Goal: Transaction & Acquisition: Download file/media

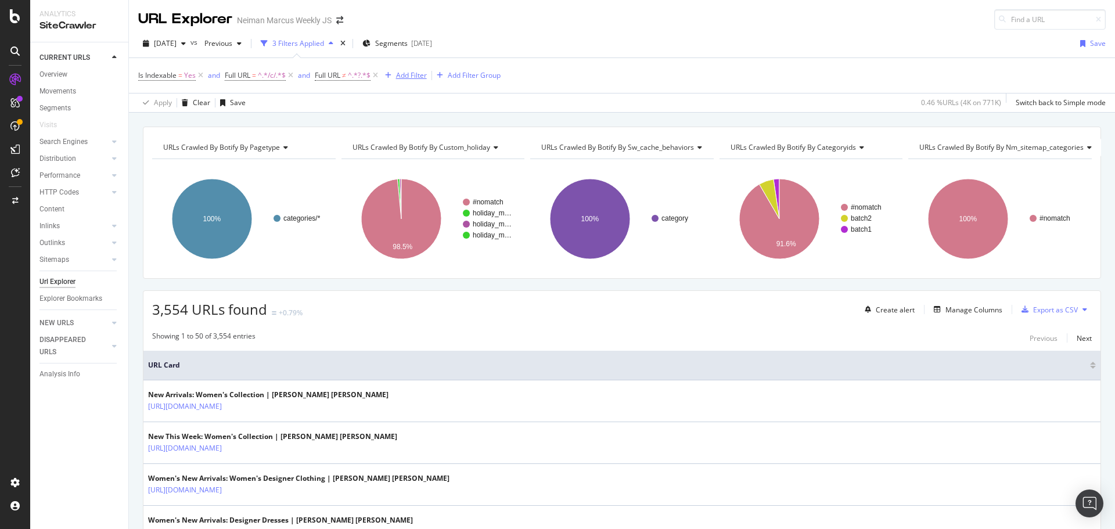
click at [406, 77] on div "Add Filter" at bounding box center [411, 75] width 31 height 10
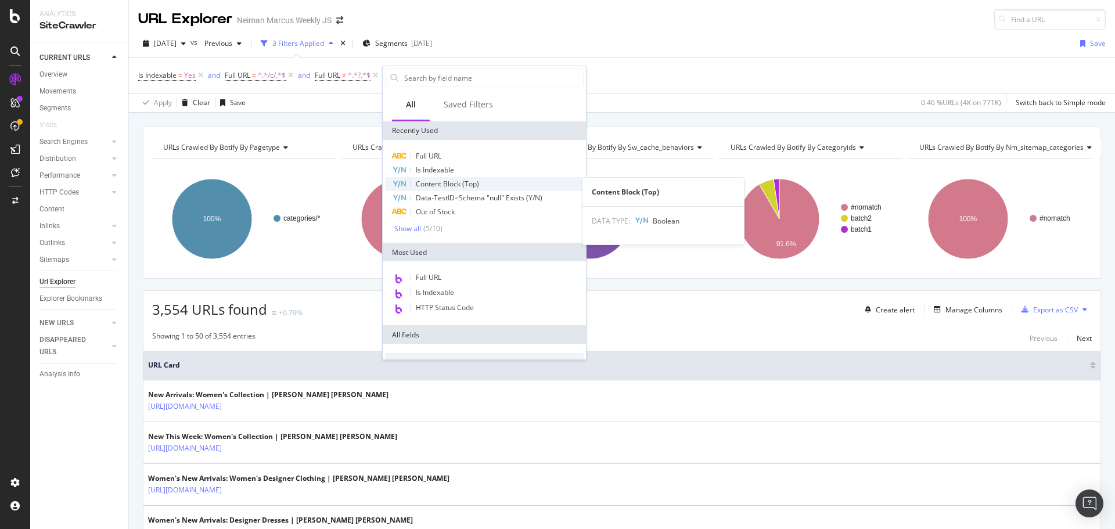
click at [425, 189] on div "Content Block (Top)" at bounding box center [484, 184] width 199 height 14
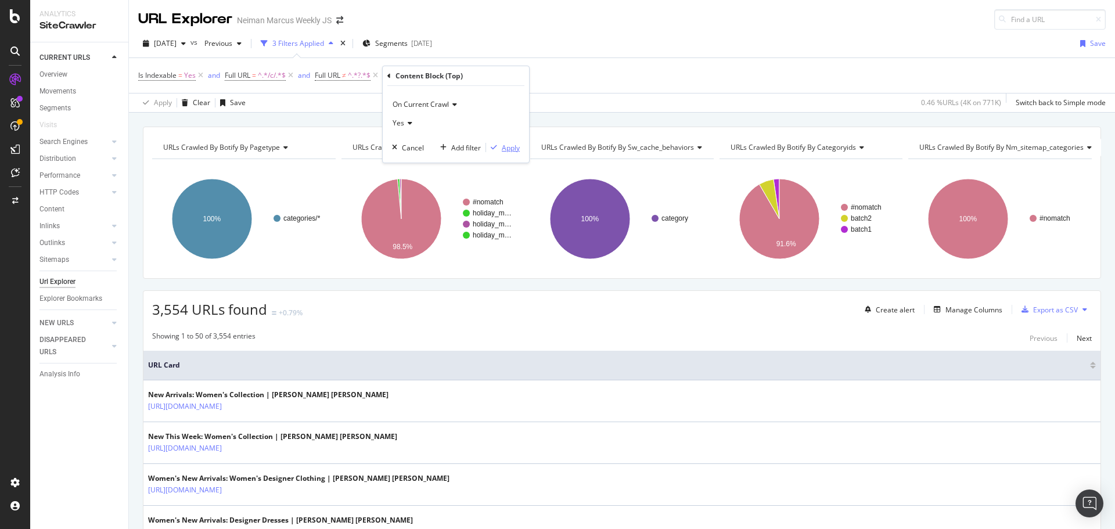
click at [506, 147] on div "Apply" at bounding box center [511, 148] width 18 height 10
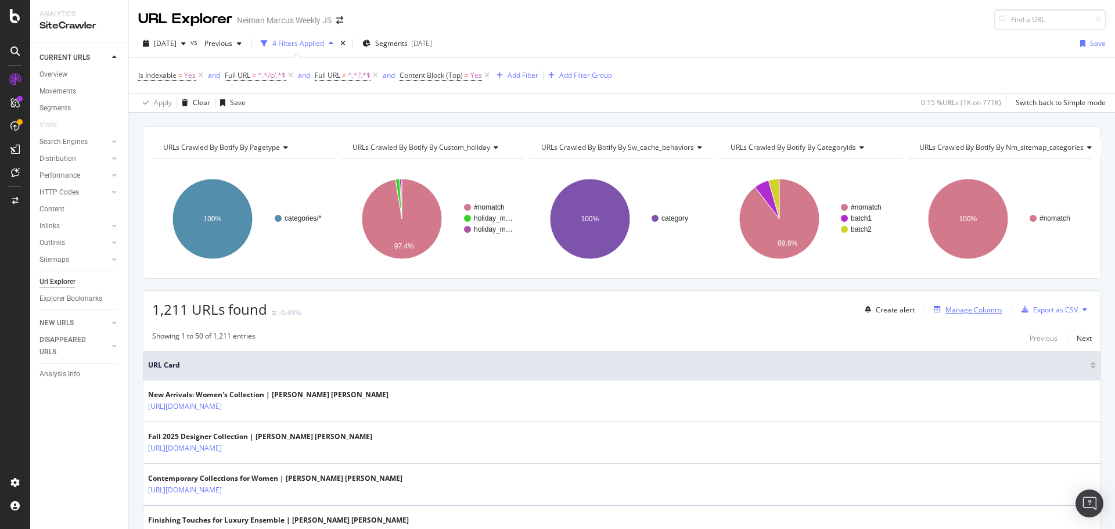
click at [958, 309] on div "Manage Columns" at bounding box center [973, 310] width 57 height 10
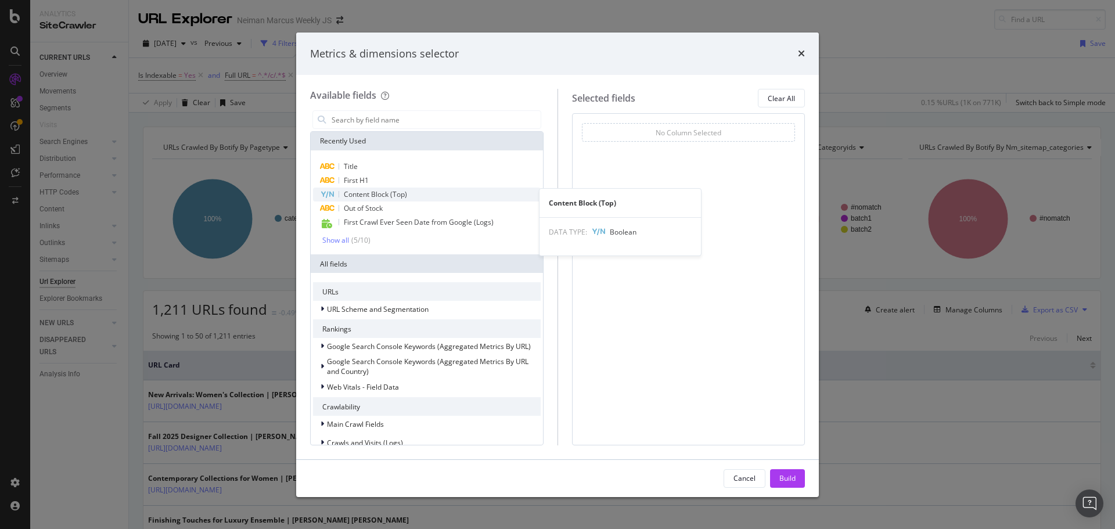
click at [388, 194] on span "Content Block (Top)" at bounding box center [375, 194] width 63 height 10
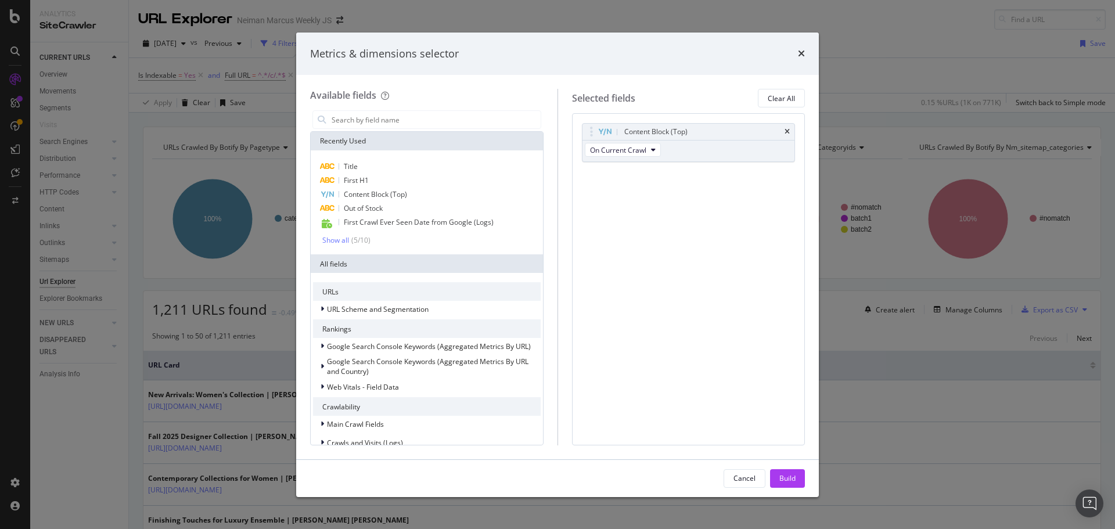
click at [805, 56] on div "Metrics & dimensions selector" at bounding box center [557, 54] width 523 height 43
click at [799, 56] on icon "times" at bounding box center [801, 53] width 7 height 9
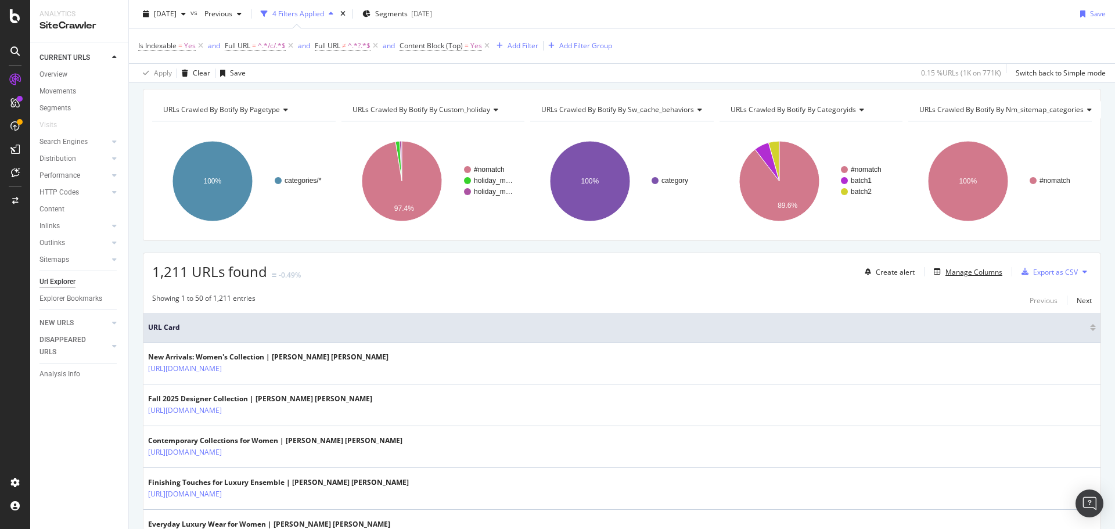
scroll to position [58, 0]
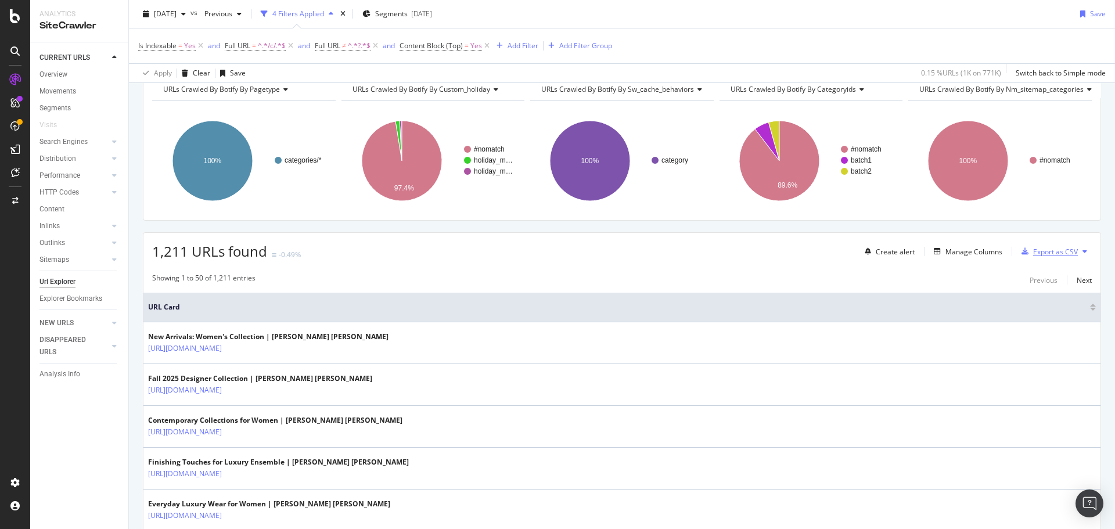
click at [1053, 249] on div "Export as CSV" at bounding box center [1055, 252] width 45 height 10
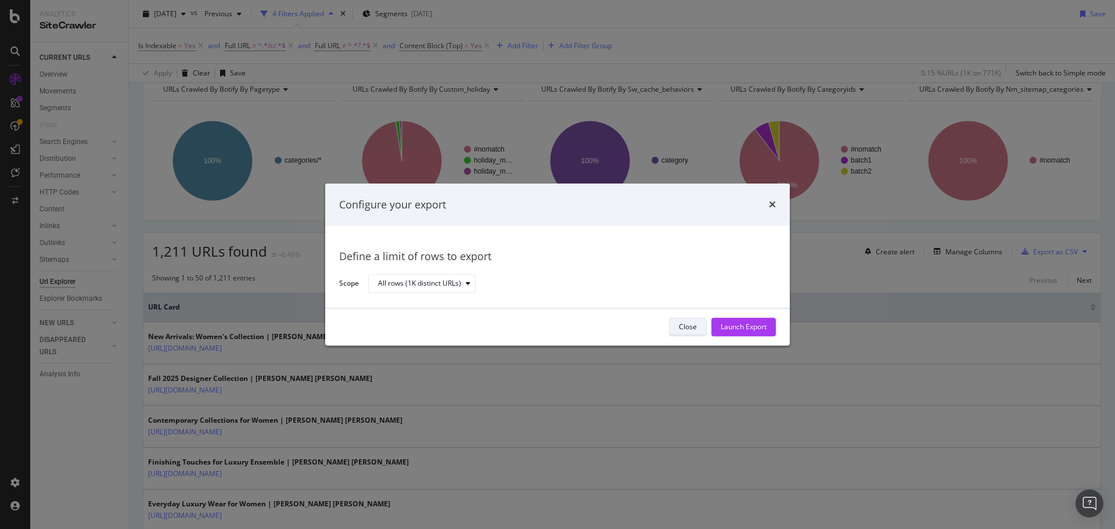
click at [675, 325] on button "Close" at bounding box center [688, 327] width 38 height 19
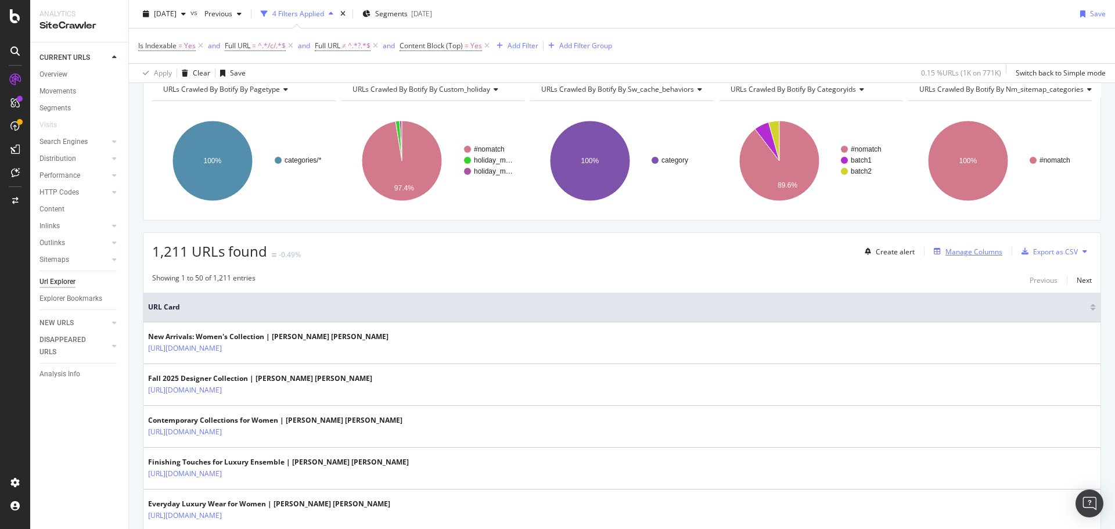
click at [945, 257] on div "Manage Columns" at bounding box center [965, 251] width 73 height 13
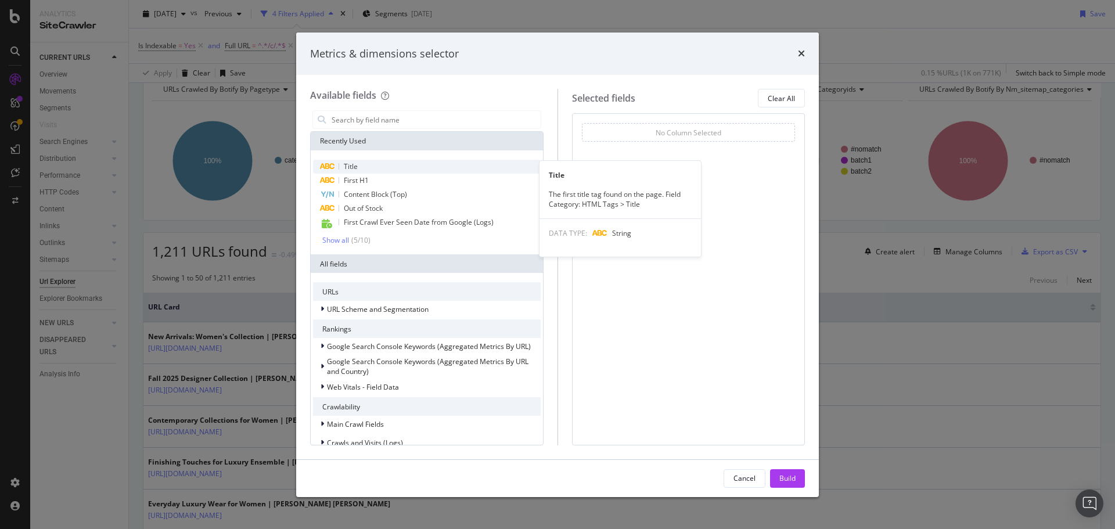
click at [361, 170] on div "Title" at bounding box center [427, 167] width 228 height 14
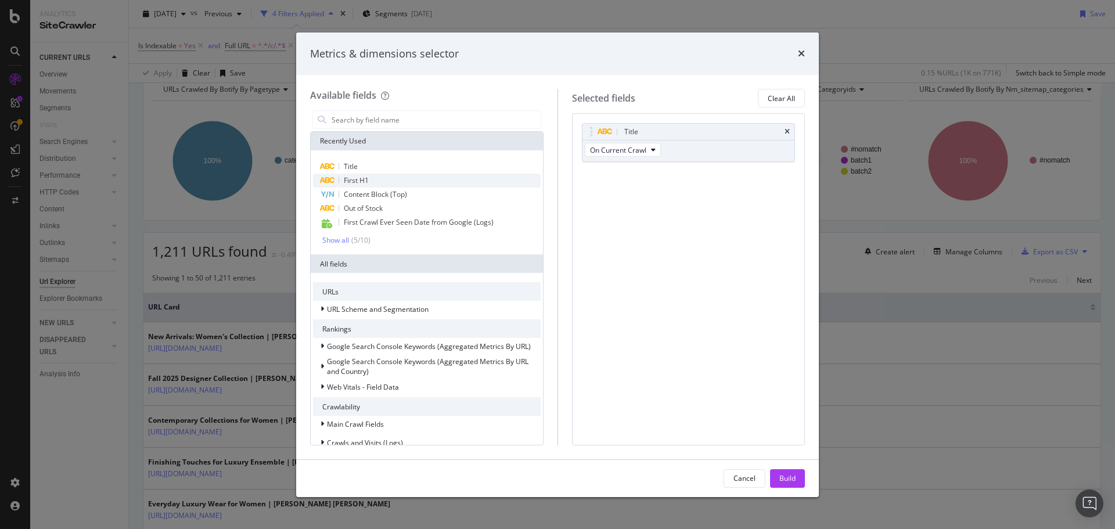
click at [363, 186] on div "First H1" at bounding box center [427, 181] width 228 height 14
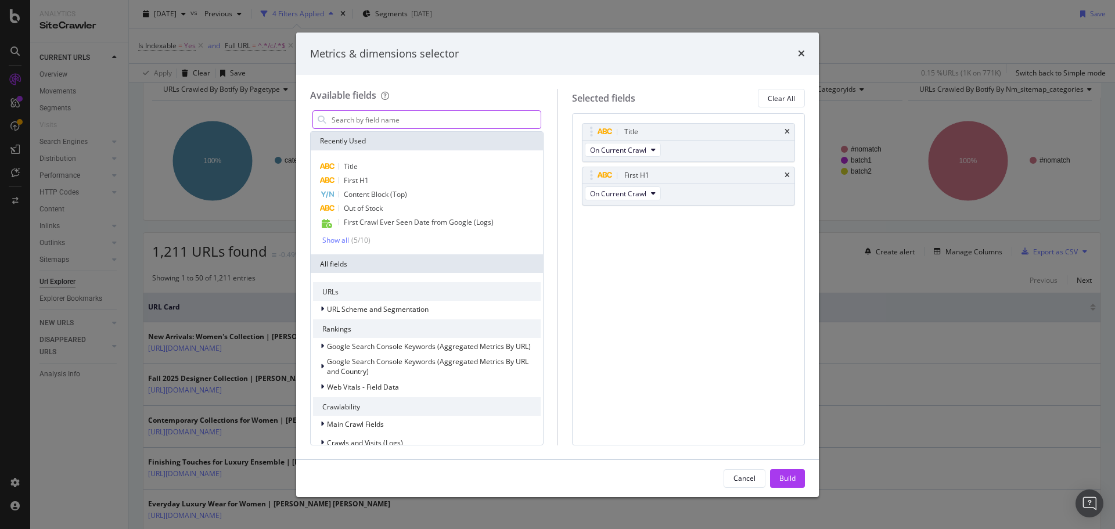
click at [367, 123] on input "modal" at bounding box center [435, 119] width 210 height 17
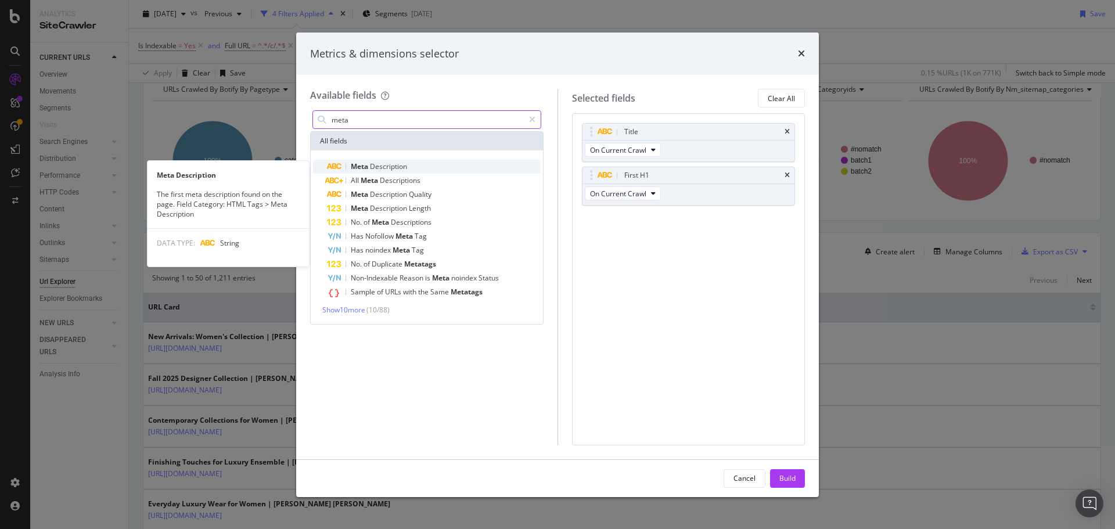
type input "meta"
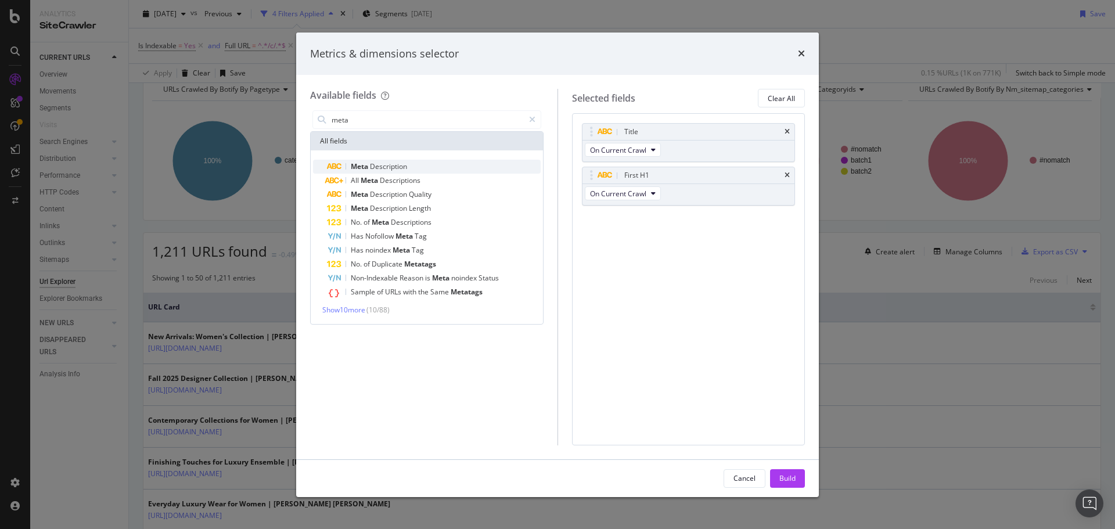
click at [391, 170] on span "Description" at bounding box center [388, 166] width 37 height 10
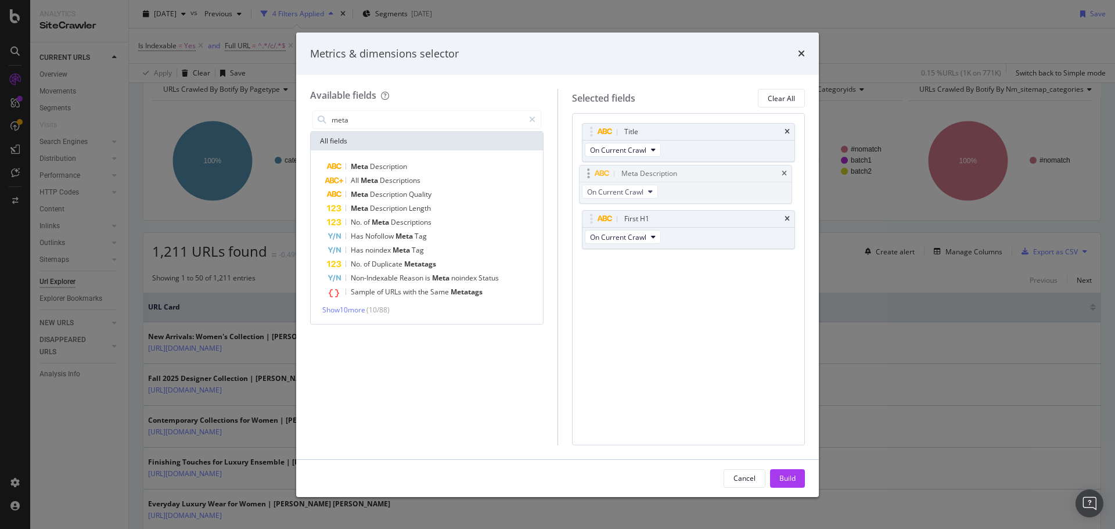
drag, startPoint x: 674, startPoint y: 223, endPoint x: 671, endPoint y: 178, distance: 45.4
click at [671, 178] on body "Analytics SiteCrawler CURRENT URLS Overview Movements Segments Visits Search En…" at bounding box center [557, 264] width 1115 height 529
click at [791, 472] on div "Build" at bounding box center [787, 478] width 16 height 17
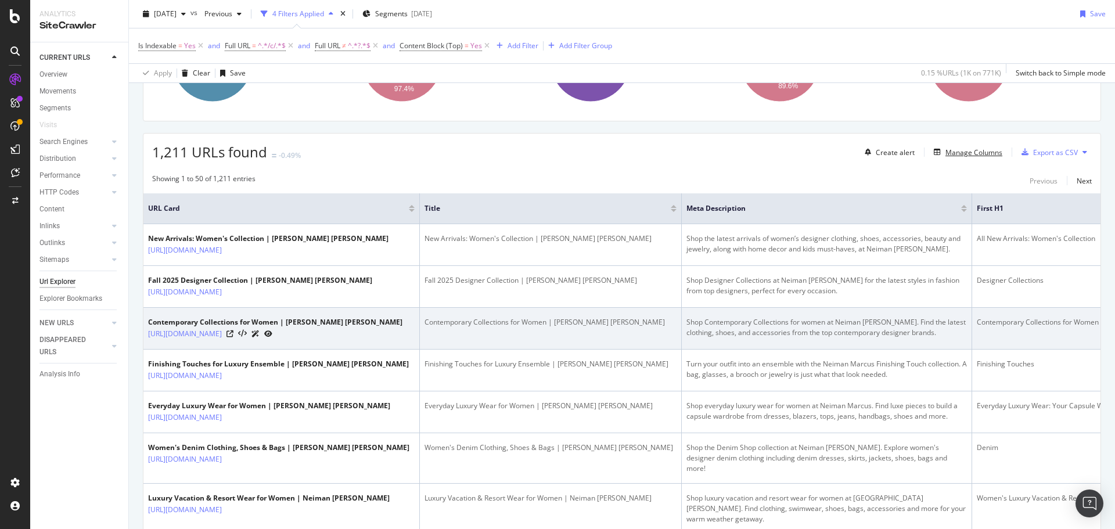
scroll to position [174, 0]
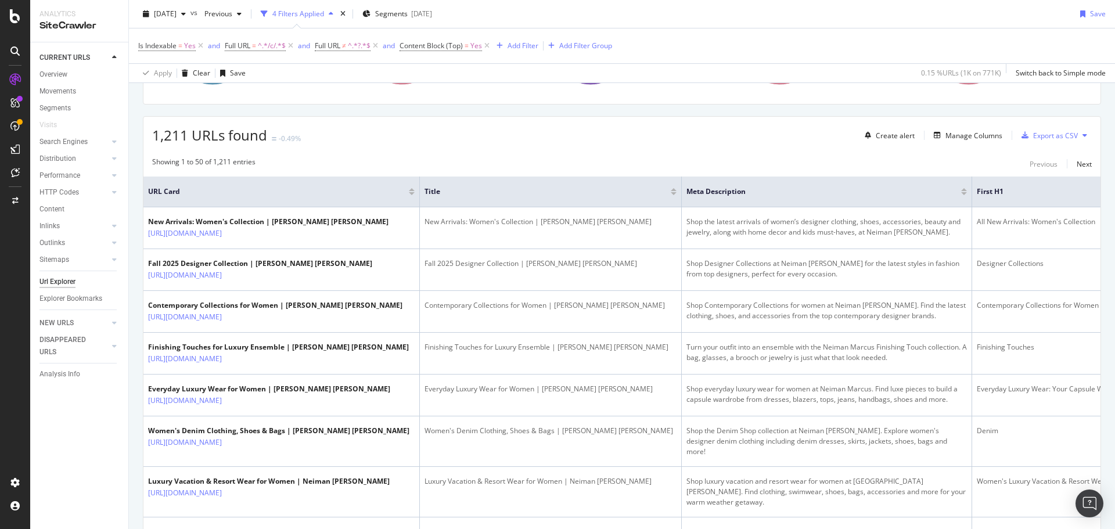
click at [1078, 134] on button at bounding box center [1085, 135] width 14 height 19
click at [1033, 136] on div "Export as CSV" at bounding box center [1055, 136] width 45 height 10
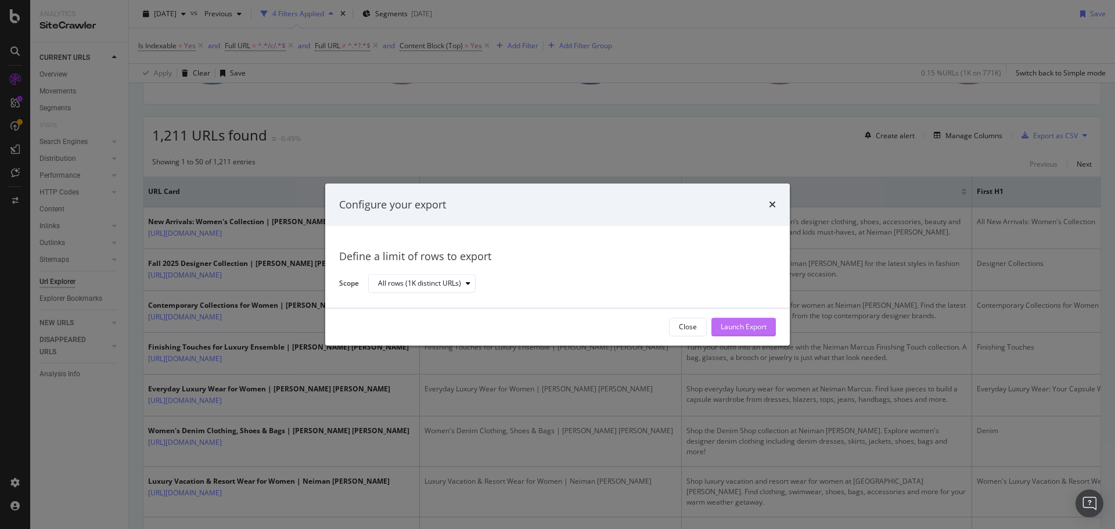
click at [748, 322] on div "Launch Export" at bounding box center [744, 327] width 46 height 10
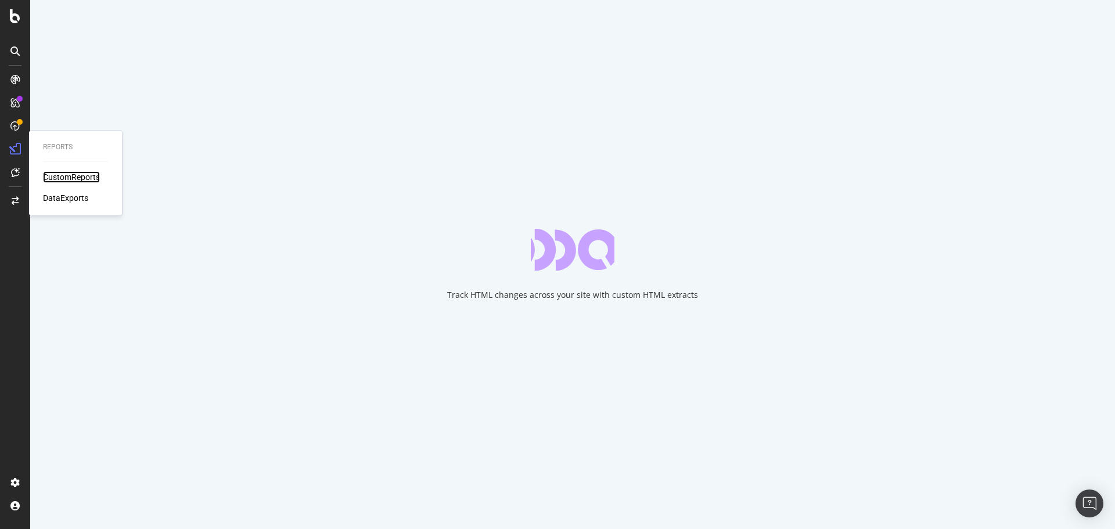
click at [74, 173] on div "CustomReports" at bounding box center [71, 177] width 57 height 12
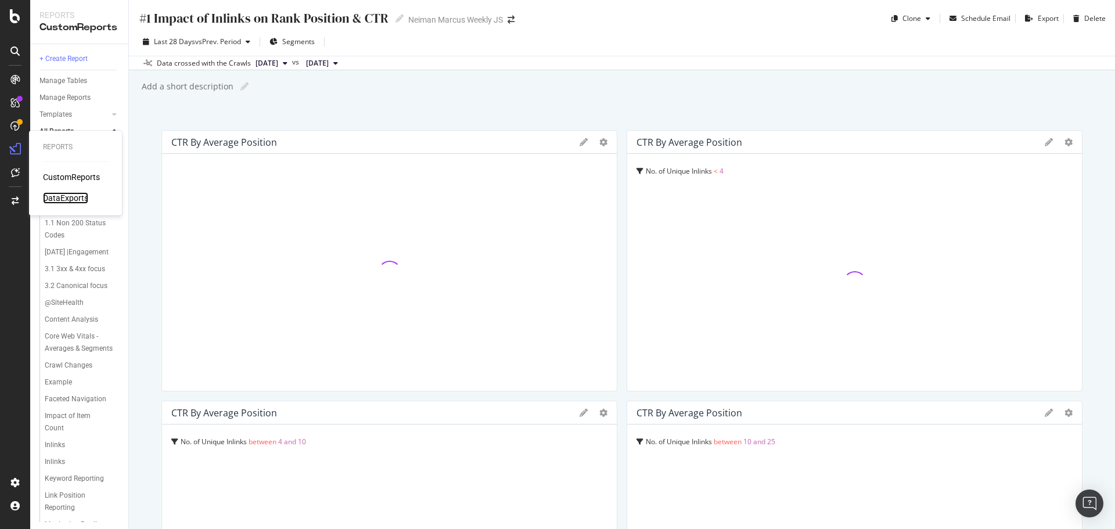
click at [61, 194] on div "DataExports" at bounding box center [65, 198] width 45 height 12
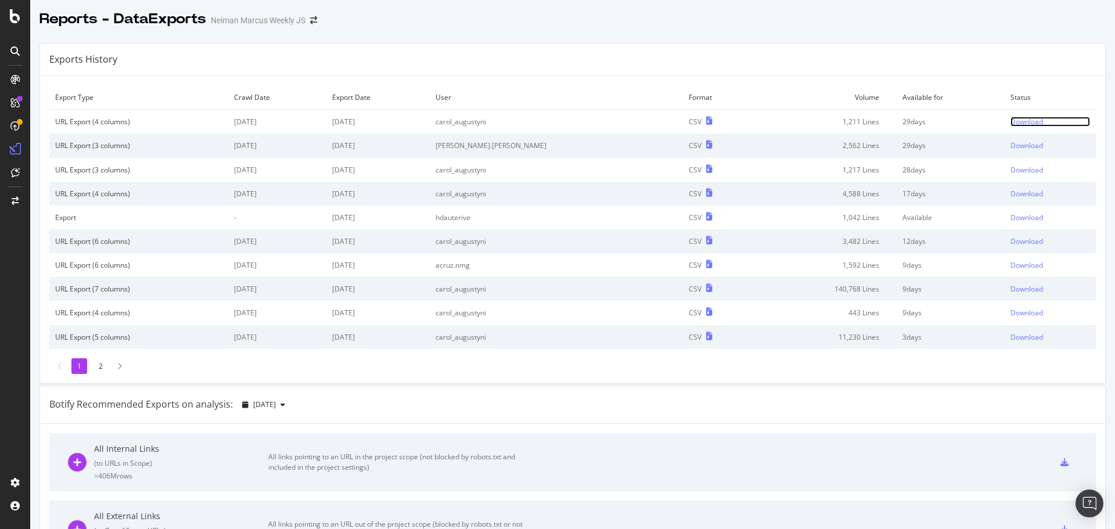
click at [1010, 121] on div "Download" at bounding box center [1026, 122] width 33 height 10
